Goal: Navigation & Orientation: Find specific page/section

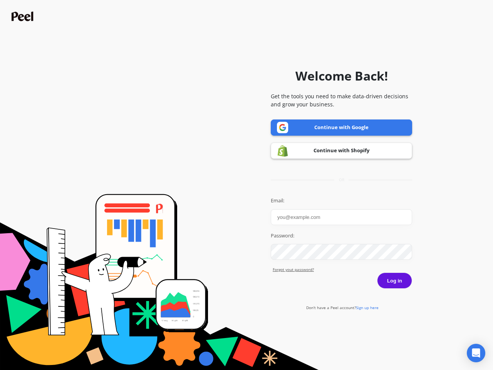
click at [476, 353] on icon "Open Intercom Messenger" at bounding box center [476, 352] width 8 height 9
